Goal: Information Seeking & Learning: Learn about a topic

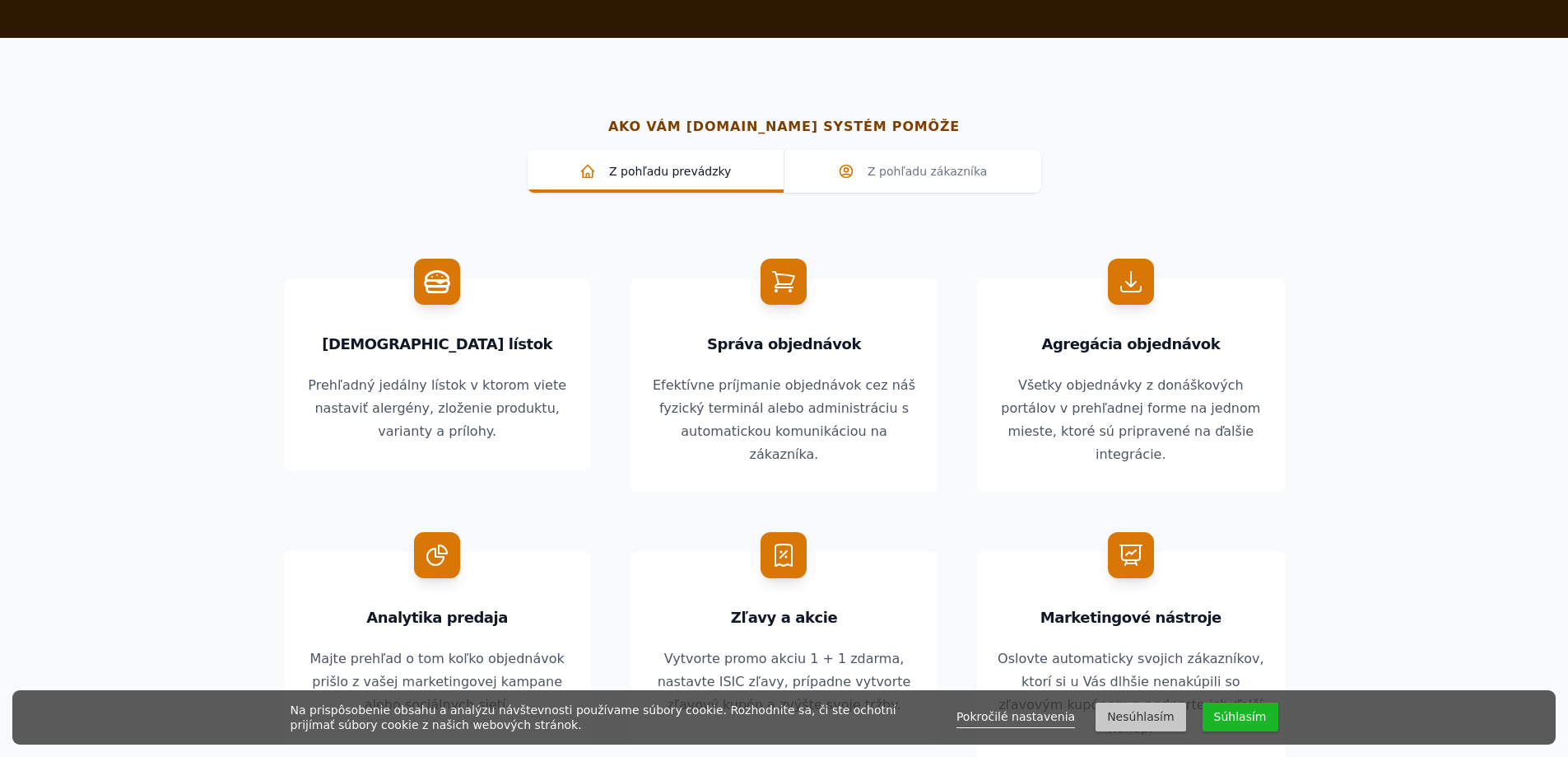
scroll to position [1812, 0]
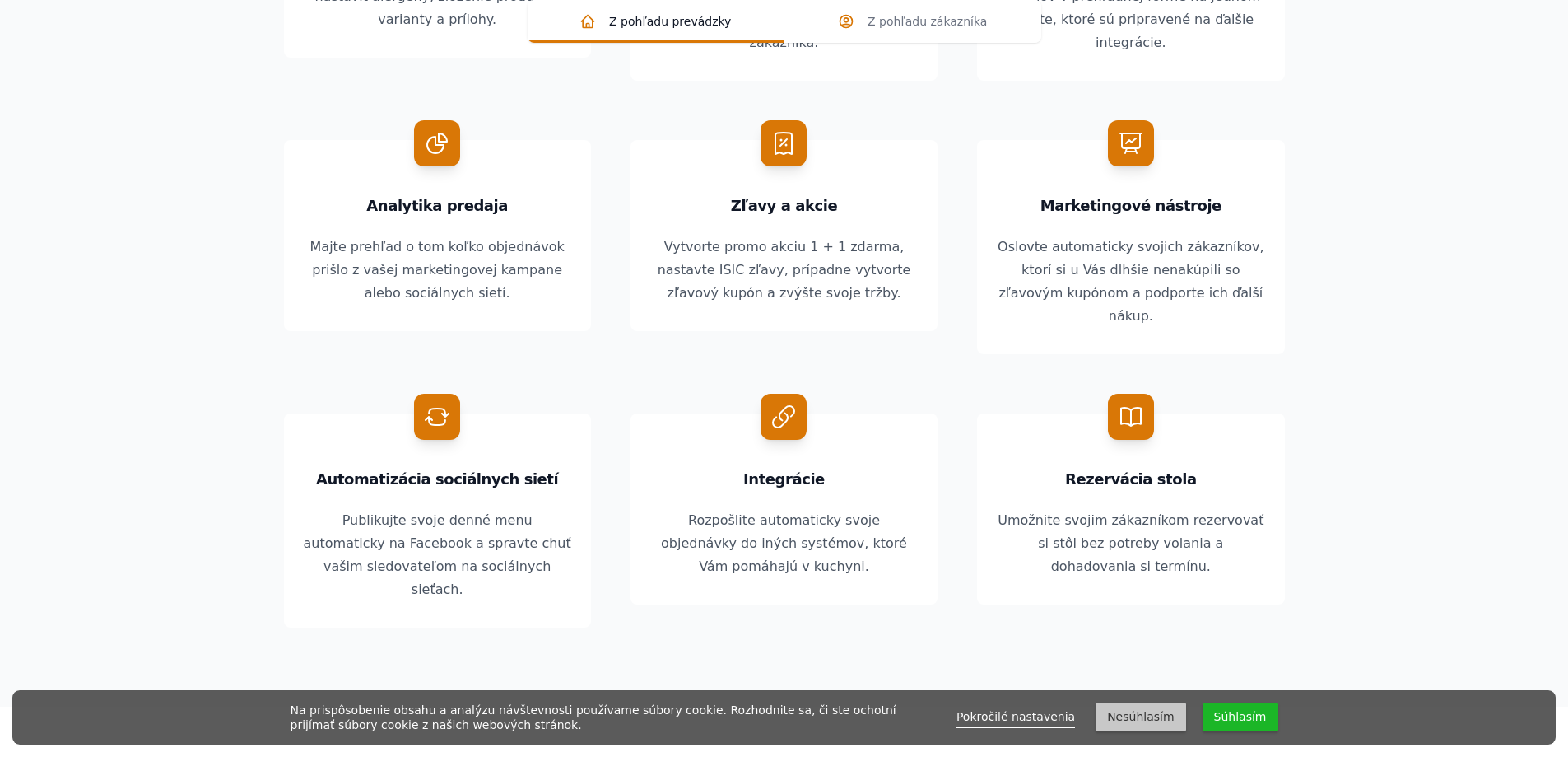
click at [1238, 713] on button "Súhlasím" at bounding box center [1240, 716] width 75 height 29
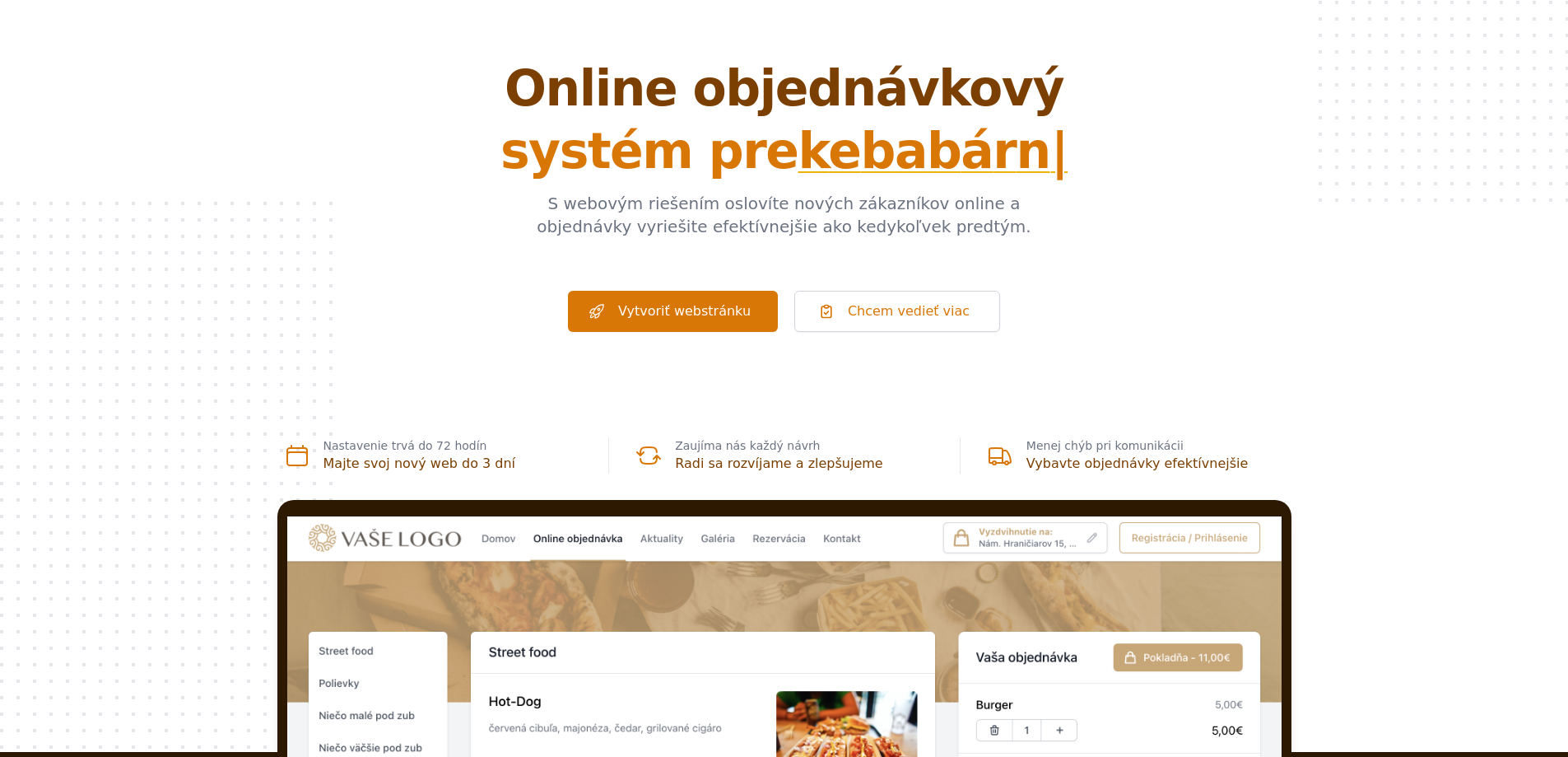
scroll to position [0, 0]
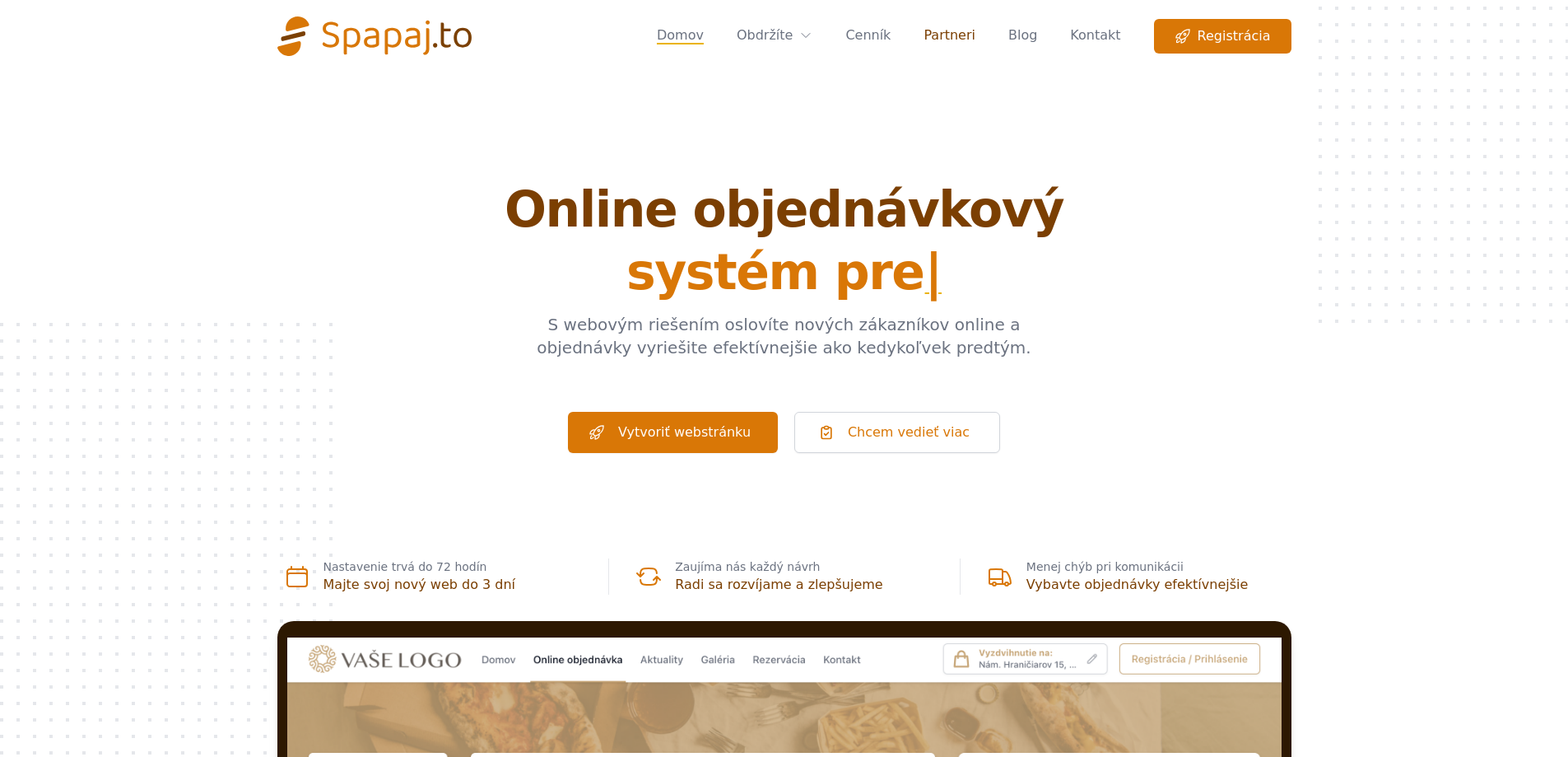
click at [958, 38] on link "Partneri" at bounding box center [950, 36] width 52 height 35
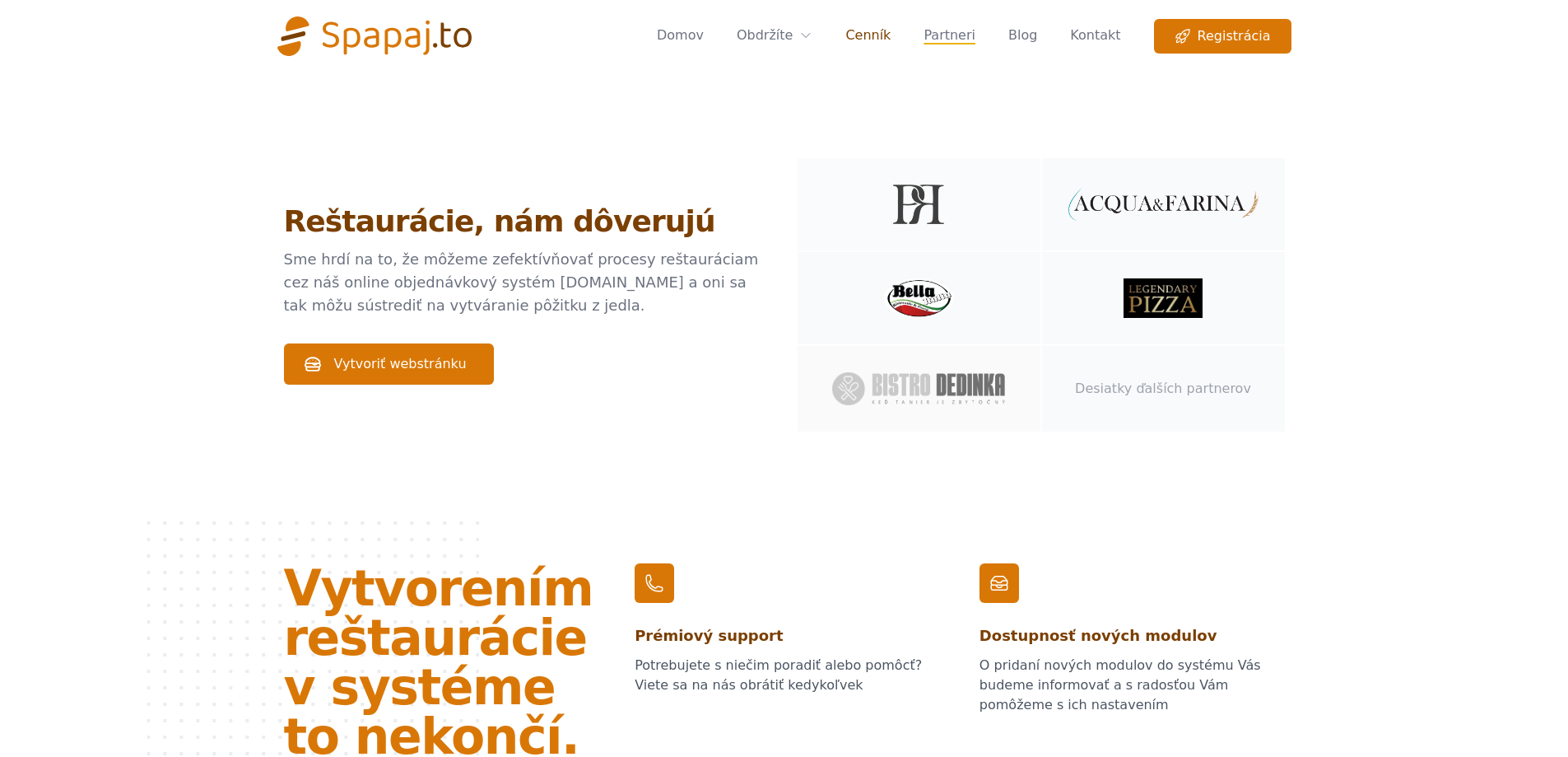
click at [891, 25] on link "Cenník" at bounding box center [868, 36] width 45 height 35
